Goal: Check status: Check status

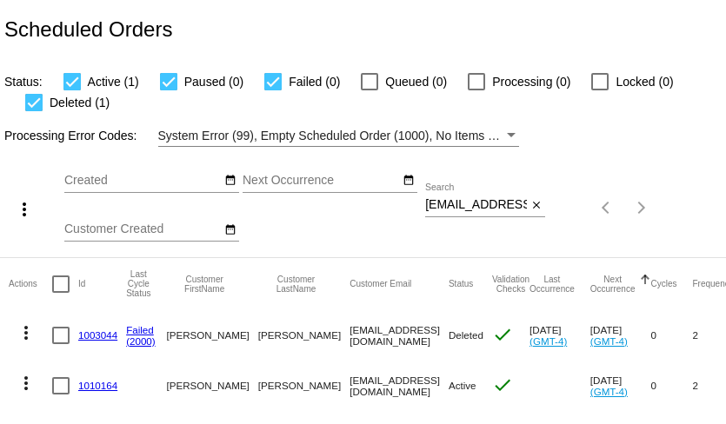
click at [487, 201] on input "Lindamolter@yahoo.com" at bounding box center [476, 205] width 102 height 14
paste input "mcpgardner@gmail"
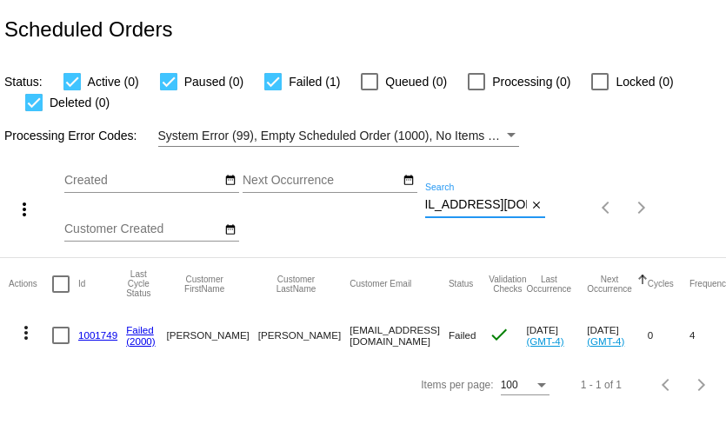
type input "mcpgardner@gmail.com"
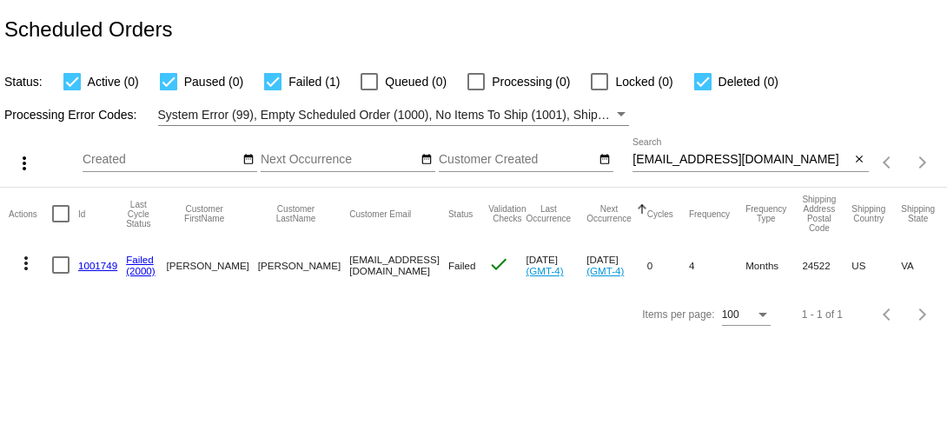
click at [691, 164] on input "[EMAIL_ADDRESS][DOMAIN_NAME]" at bounding box center [741, 160] width 217 height 14
paste input "lizapoodle"
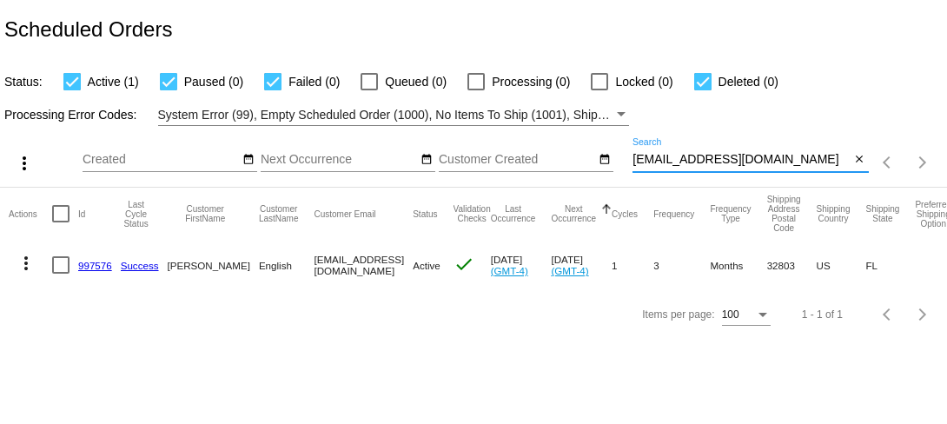
type input "lizapoodle@gmail.com"
